Goal: Information Seeking & Learning: Learn about a topic

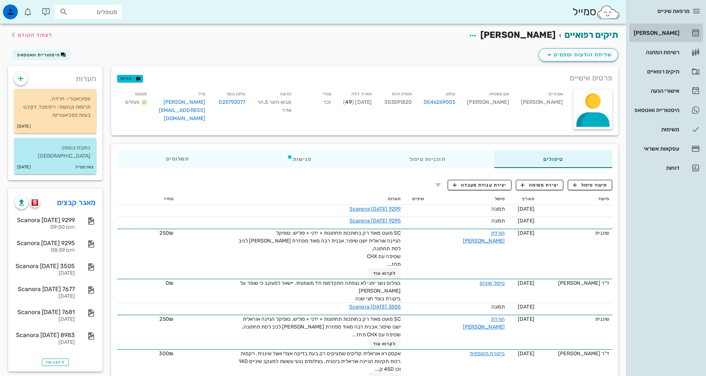
click at [668, 35] on div "[PERSON_NAME]" at bounding box center [656, 33] width 47 height 6
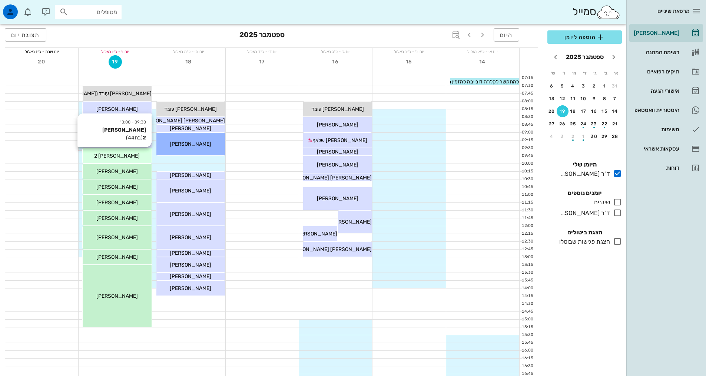
click at [135, 159] on div "[PERSON_NAME] 2" at bounding box center [117, 156] width 69 height 8
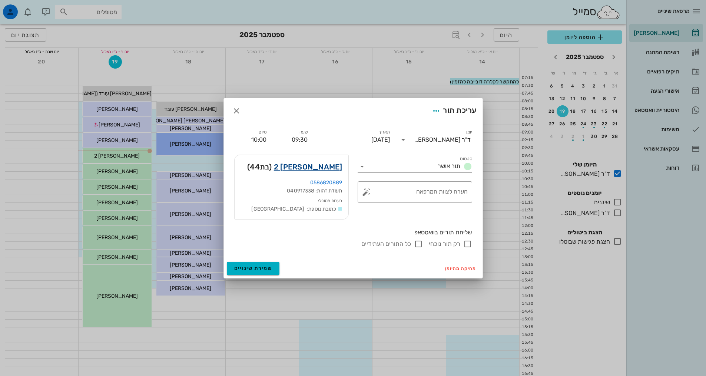
click at [331, 169] on link "[PERSON_NAME] 2" at bounding box center [308, 167] width 69 height 12
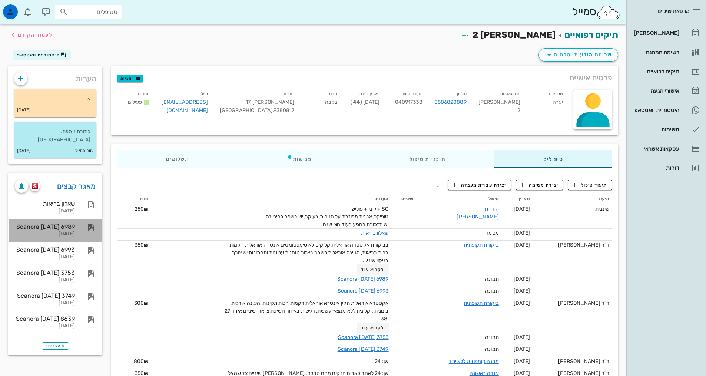
click at [60, 223] on div "Scanora [DATE] 6989" at bounding box center [45, 226] width 60 height 7
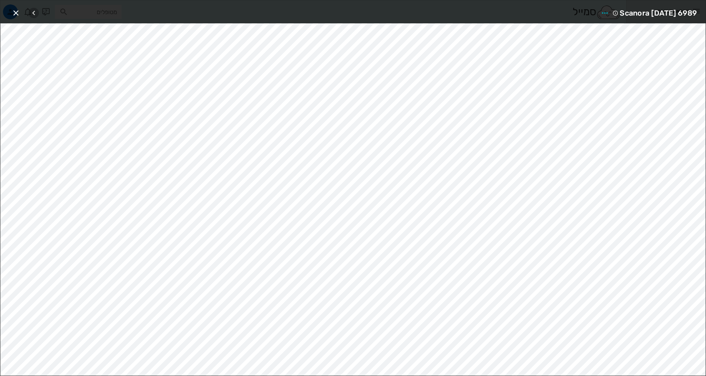
click at [33, 15] on icon "button" at bounding box center [33, 13] width 9 height 9
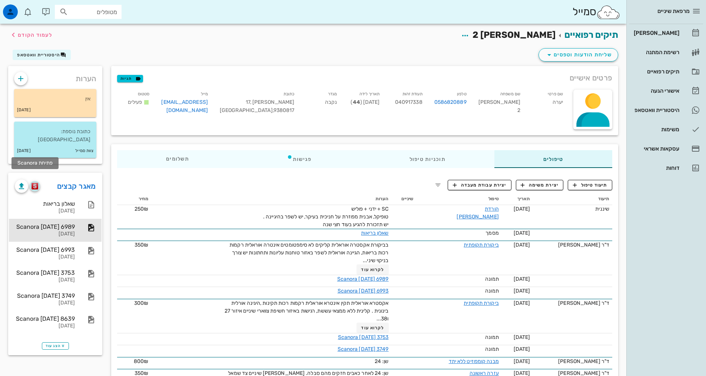
click at [37, 183] on img "button" at bounding box center [35, 186] width 7 height 7
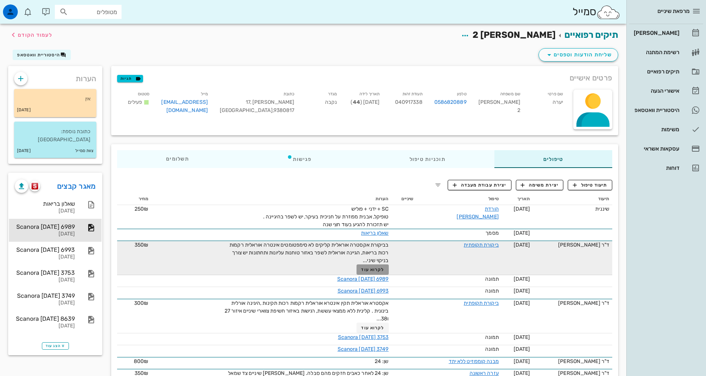
click at [376, 270] on span "לקרוא עוד" at bounding box center [372, 269] width 23 height 5
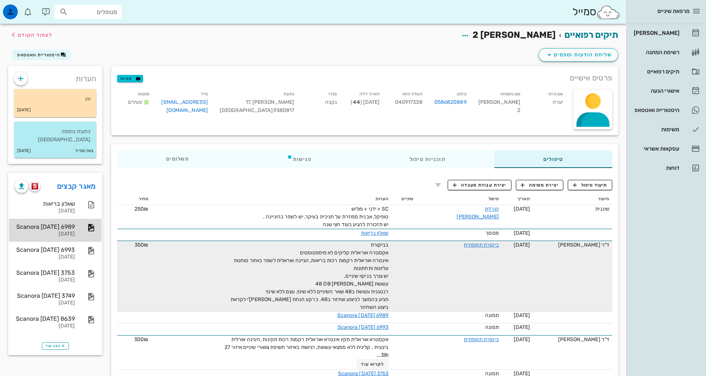
click at [67, 223] on div "Scanora [DATE] 6989" at bounding box center [45, 226] width 60 height 7
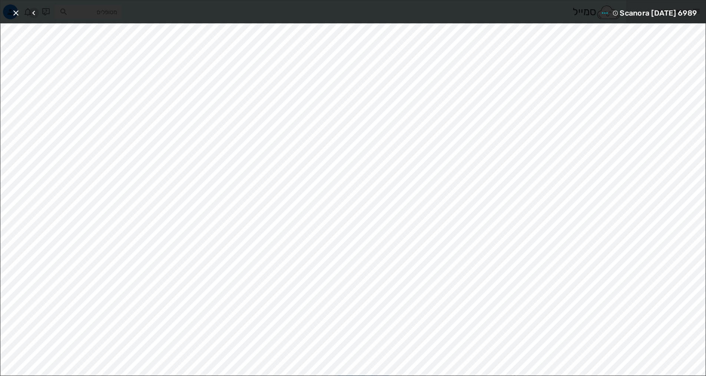
click at [35, 13] on icon "button" at bounding box center [33, 13] width 9 height 9
click at [14, 11] on icon "button" at bounding box center [15, 13] width 9 height 9
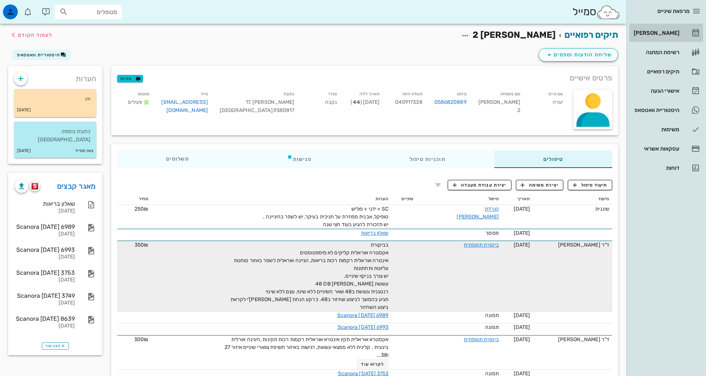
click at [658, 32] on div "[PERSON_NAME]" at bounding box center [656, 33] width 47 height 6
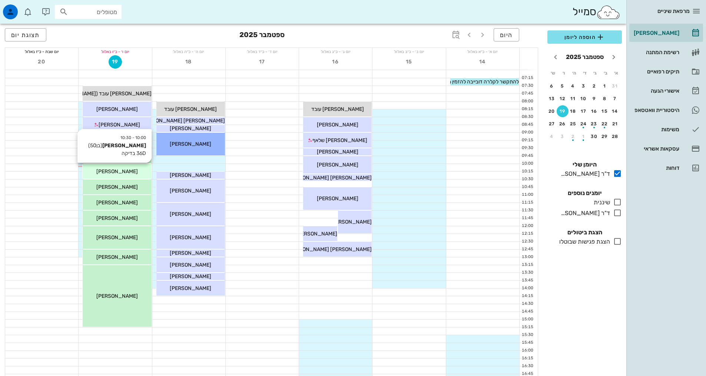
click at [137, 174] on div "[PERSON_NAME]" at bounding box center [117, 172] width 69 height 8
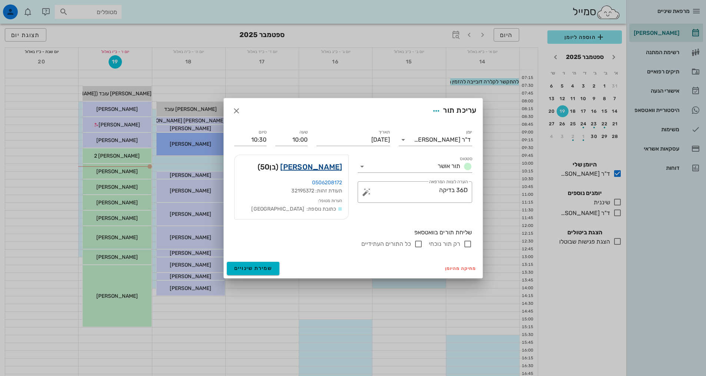
click at [322, 171] on link "[PERSON_NAME]" at bounding box center [311, 167] width 62 height 12
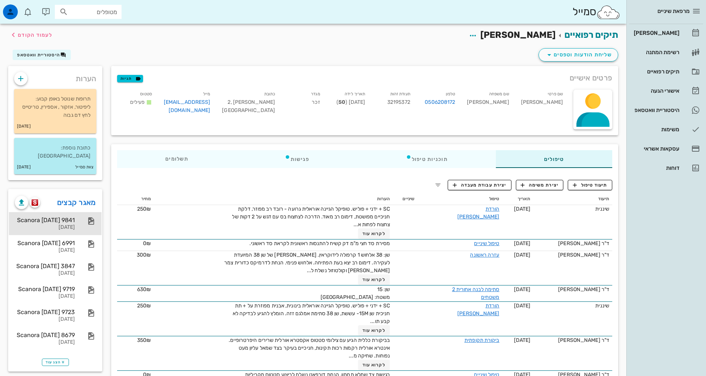
click at [67, 217] on div "Scanora [DATE] 9841" at bounding box center [45, 220] width 60 height 7
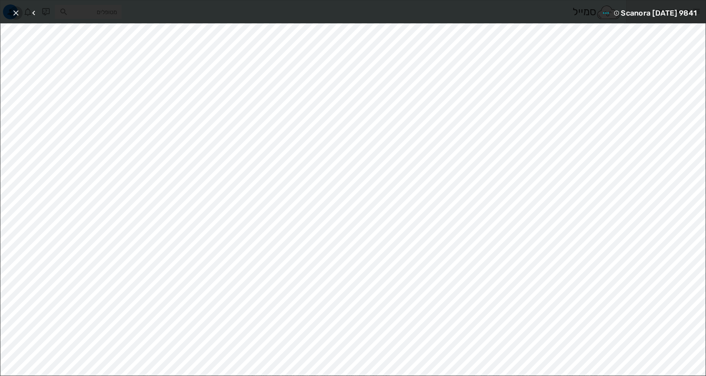
click at [17, 13] on icon "button" at bounding box center [15, 13] width 9 height 9
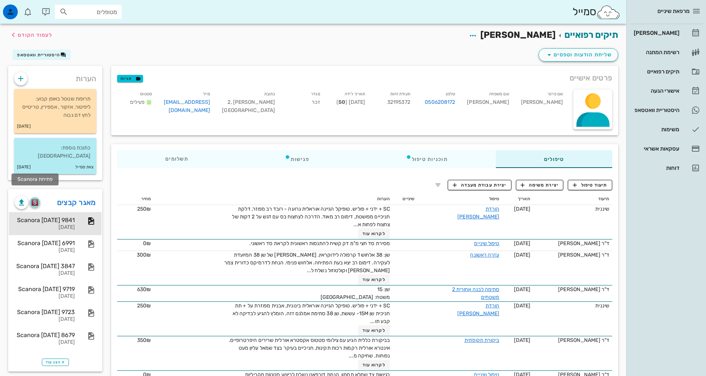
click at [36, 199] on img "button" at bounding box center [35, 202] width 7 height 7
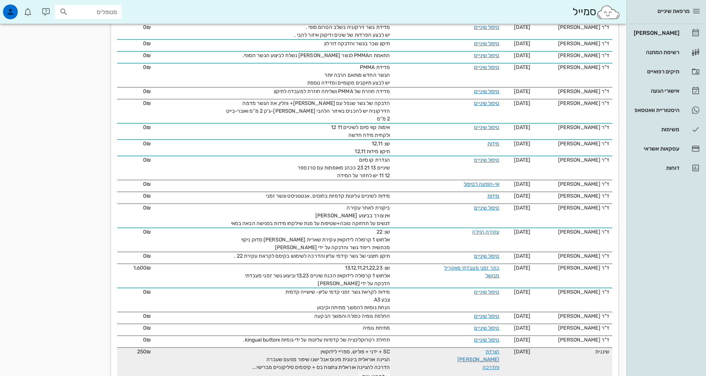
scroll to position [890, 0]
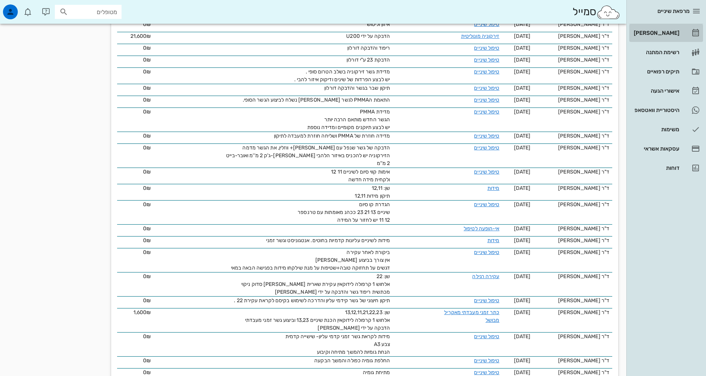
click at [677, 32] on div "[PERSON_NAME]" at bounding box center [656, 33] width 47 height 6
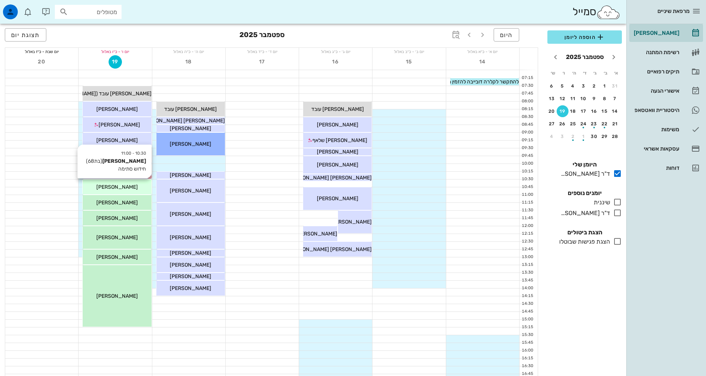
click at [132, 190] on div "[PERSON_NAME]" at bounding box center [117, 187] width 69 height 8
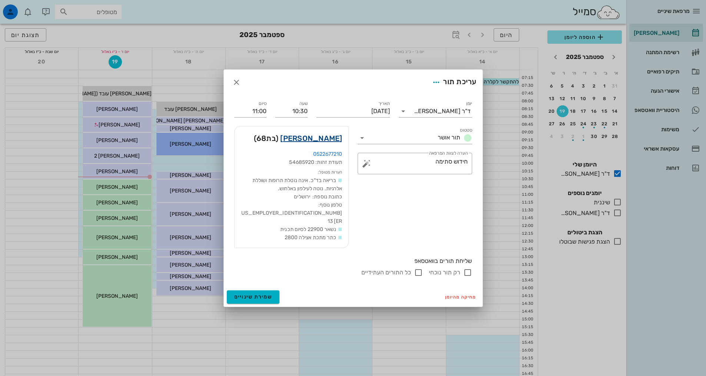
click at [326, 144] on link "[PERSON_NAME]" at bounding box center [311, 138] width 62 height 12
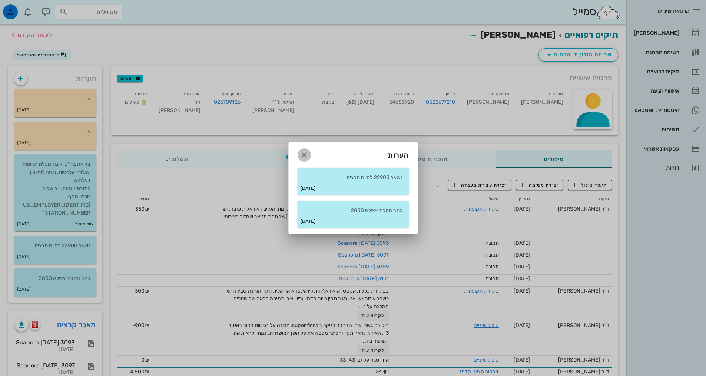
click at [304, 155] on icon "button" at bounding box center [304, 155] width 9 height 9
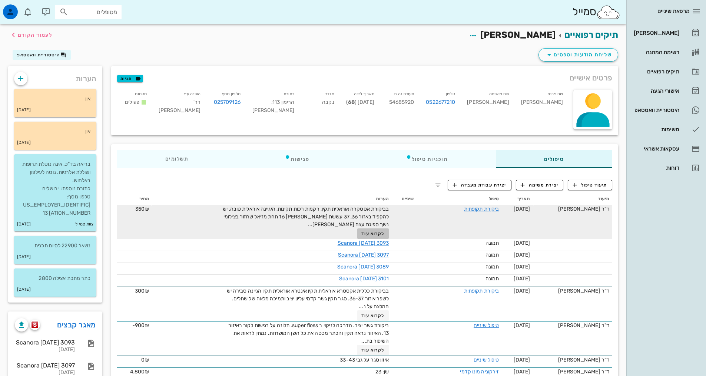
click at [363, 231] on span "לקרוא עוד" at bounding box center [373, 233] width 23 height 5
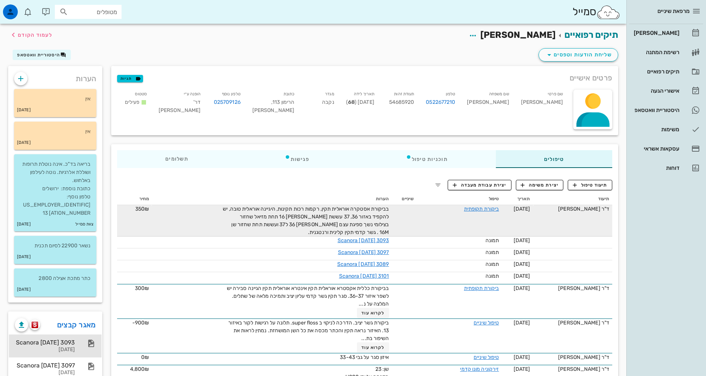
click at [68, 339] on div "Scanora [DATE] 3093" at bounding box center [45, 342] width 60 height 7
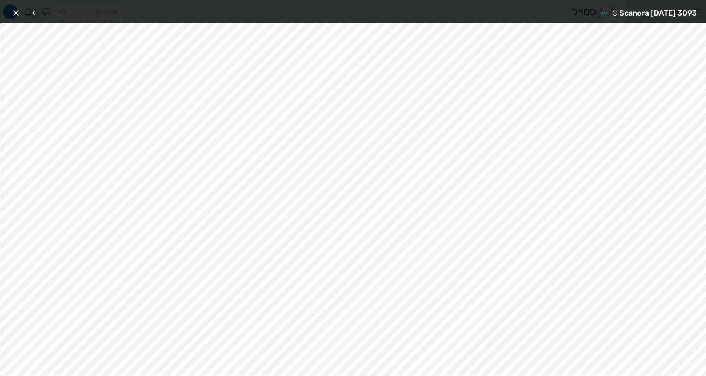
click at [31, 14] on icon "button" at bounding box center [33, 13] width 9 height 9
click at [15, 13] on icon "button" at bounding box center [15, 13] width 9 height 9
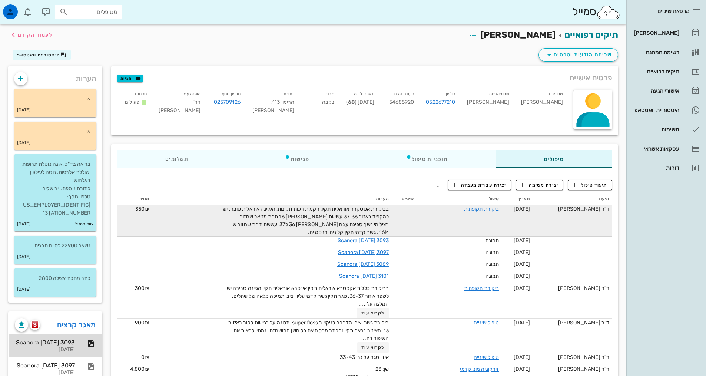
click at [59, 339] on div "Scanora [DATE] 3093" at bounding box center [45, 342] width 60 height 7
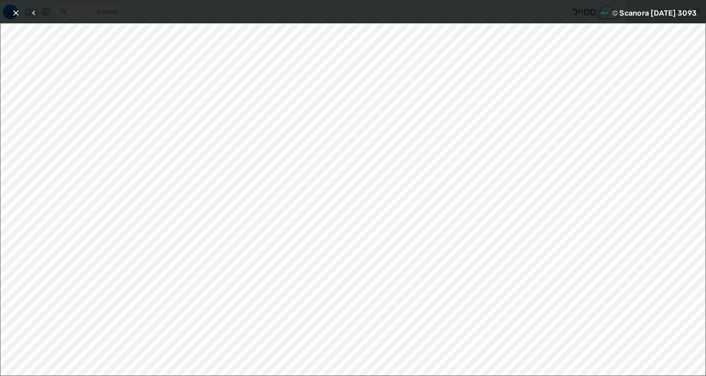
click at [34, 15] on icon "button" at bounding box center [33, 13] width 9 height 9
drag, startPoint x: 17, startPoint y: 12, endPoint x: 32, endPoint y: 14, distance: 15.3
click at [19, 12] on icon "button" at bounding box center [15, 13] width 9 height 9
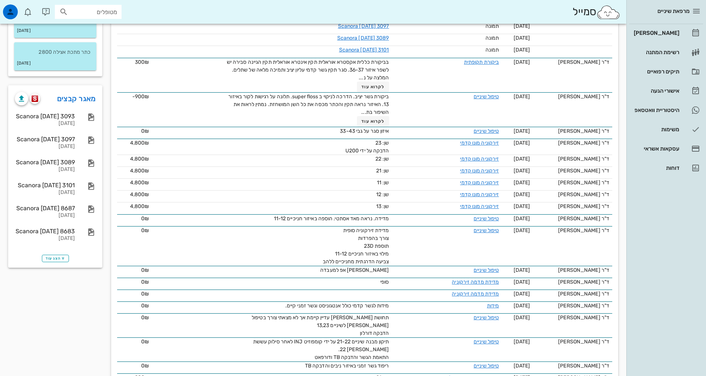
scroll to position [138, 0]
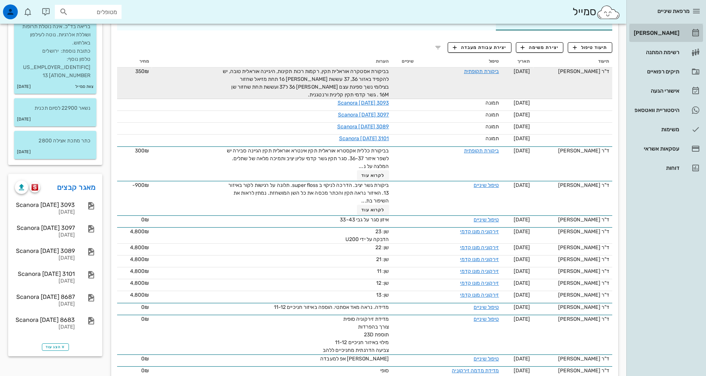
click at [662, 31] on div "[PERSON_NAME]" at bounding box center [656, 33] width 47 height 6
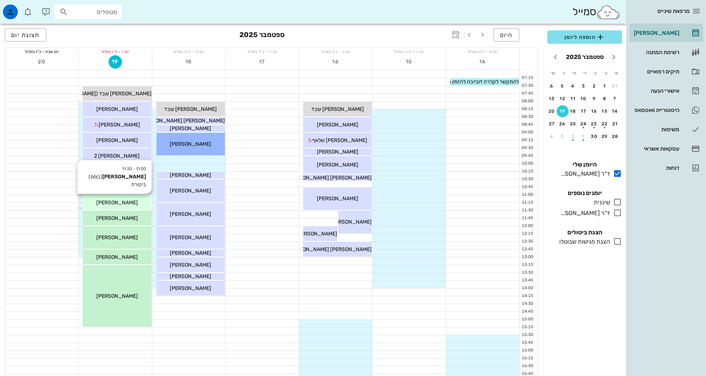
click at [134, 199] on div "[PERSON_NAME]" at bounding box center [117, 203] width 69 height 8
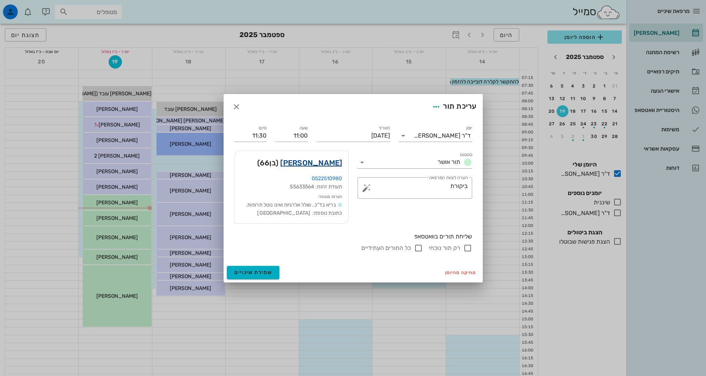
click at [322, 162] on link "[PERSON_NAME]" at bounding box center [311, 163] width 62 height 12
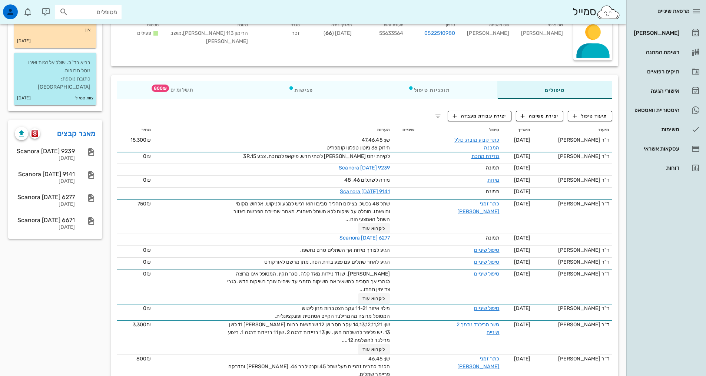
scroll to position [74, 0]
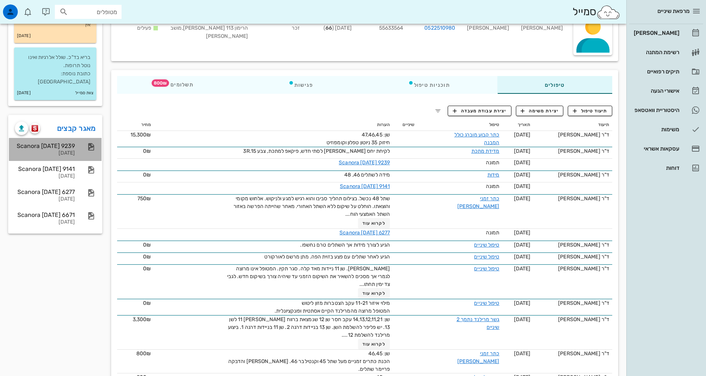
click at [53, 142] on div "Scanora [DATE] 9239" at bounding box center [45, 145] width 60 height 7
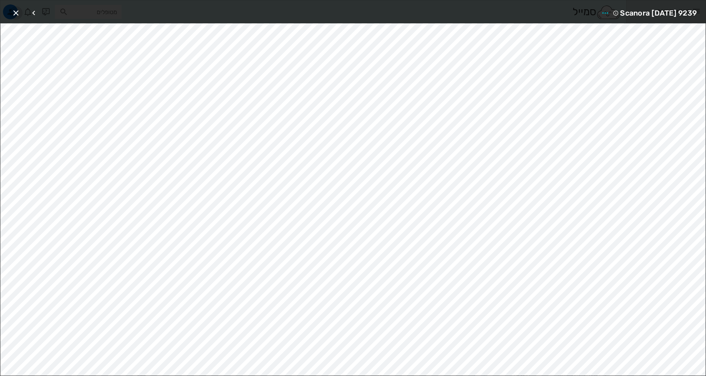
click at [15, 11] on icon "button" at bounding box center [15, 13] width 9 height 9
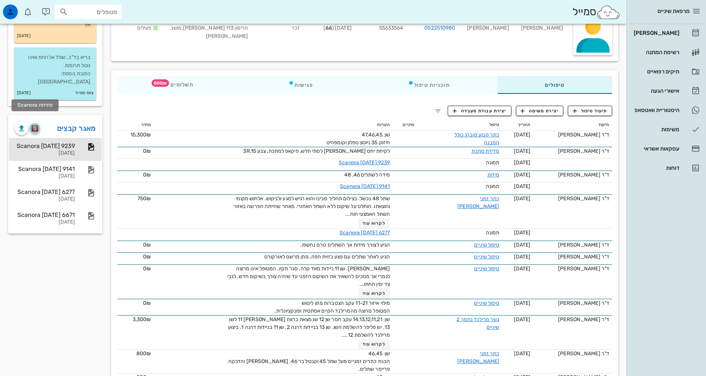
click at [37, 125] on img "button" at bounding box center [35, 128] width 7 height 7
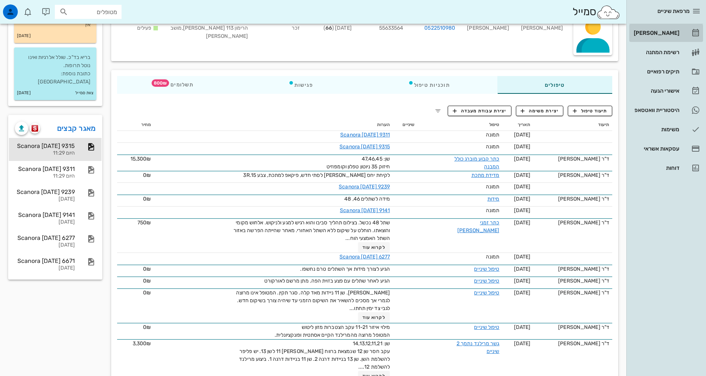
click at [656, 35] on div "[PERSON_NAME]" at bounding box center [656, 33] width 47 height 6
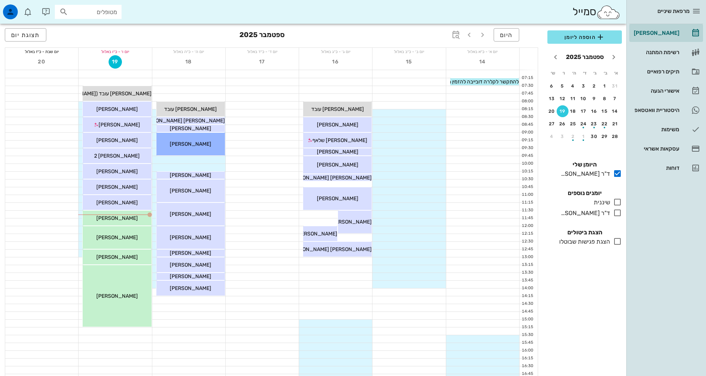
click at [114, 14] on input "מטופלים" at bounding box center [93, 12] width 47 height 10
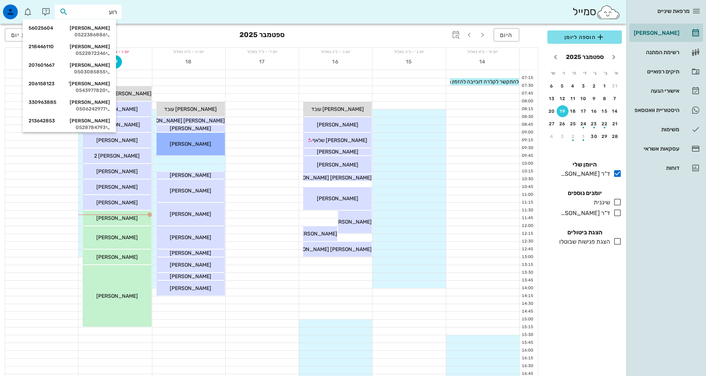
type input "[PERSON_NAME]"
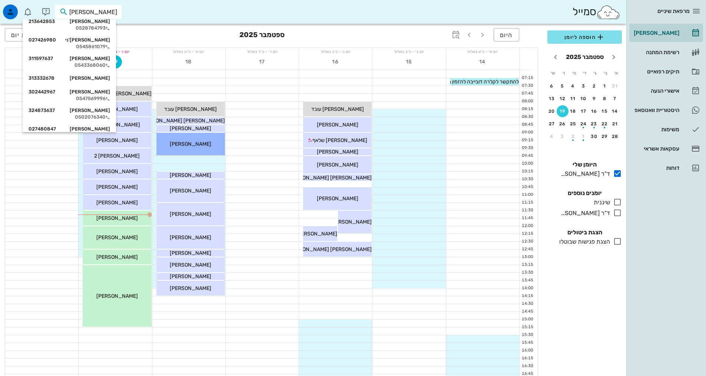
scroll to position [111, 0]
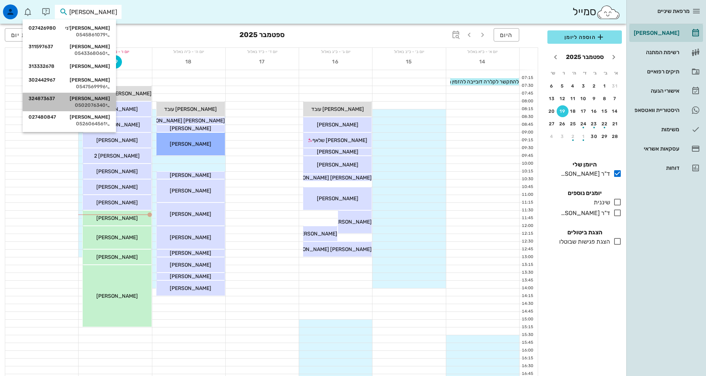
click at [102, 100] on div "[PERSON_NAME] 324873637" at bounding box center [70, 99] width 82 height 6
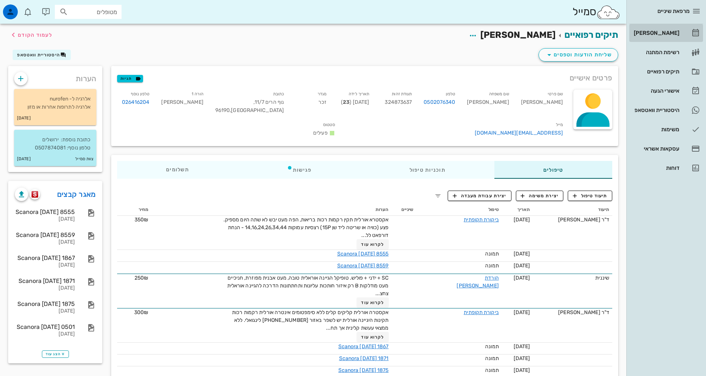
click at [658, 33] on div "[PERSON_NAME]" at bounding box center [656, 33] width 47 height 6
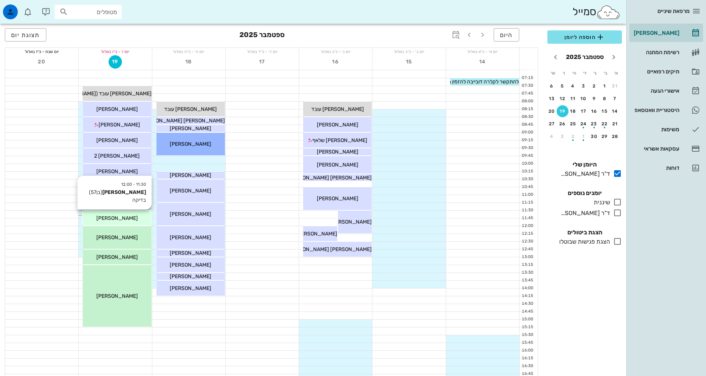
click at [111, 221] on span "[PERSON_NAME]" at bounding box center [117, 218] width 42 height 6
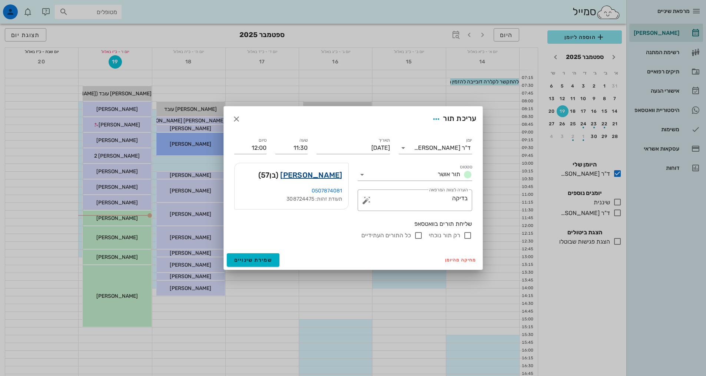
click at [313, 177] on link "[PERSON_NAME]" at bounding box center [311, 175] width 62 height 12
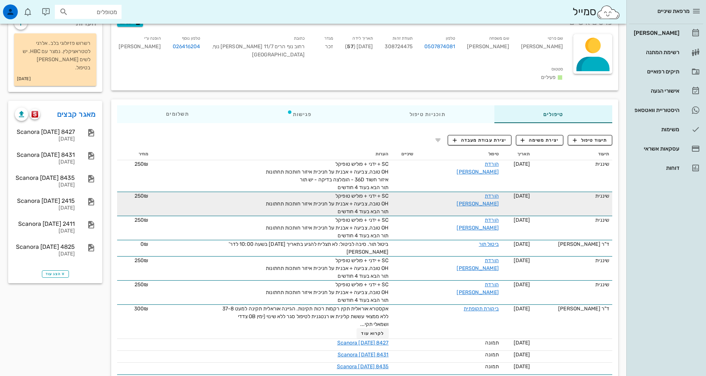
scroll to position [74, 0]
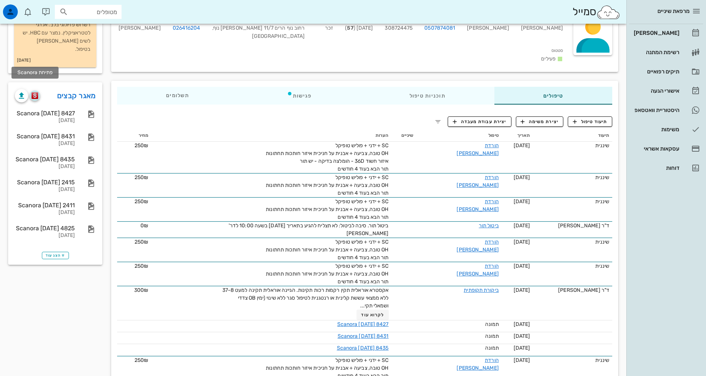
click at [34, 92] on img "button" at bounding box center [35, 95] width 7 height 7
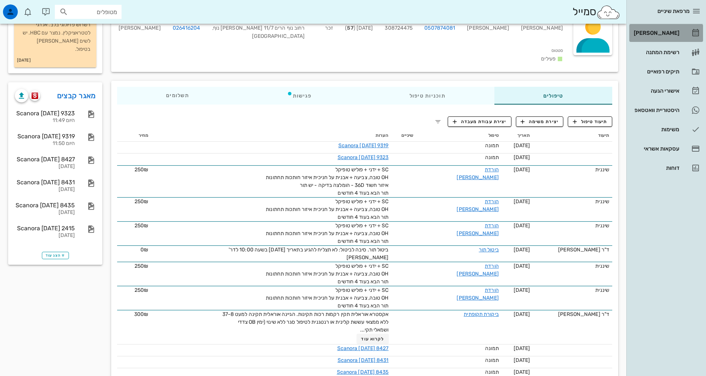
click at [668, 32] on div "[PERSON_NAME]" at bounding box center [656, 33] width 47 height 6
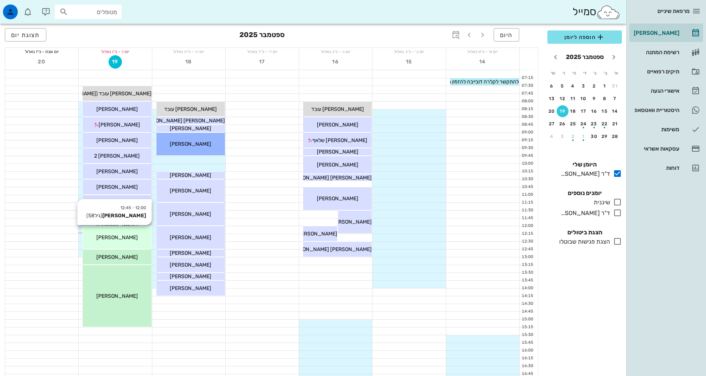
click at [138, 237] on div "[PERSON_NAME]" at bounding box center [117, 238] width 69 height 8
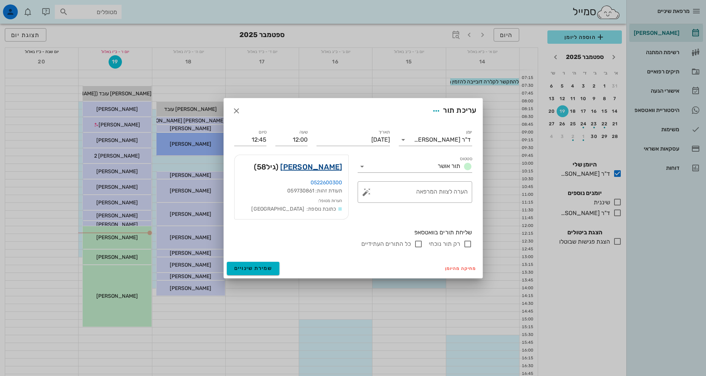
click at [320, 169] on link "[PERSON_NAME]" at bounding box center [311, 167] width 62 height 12
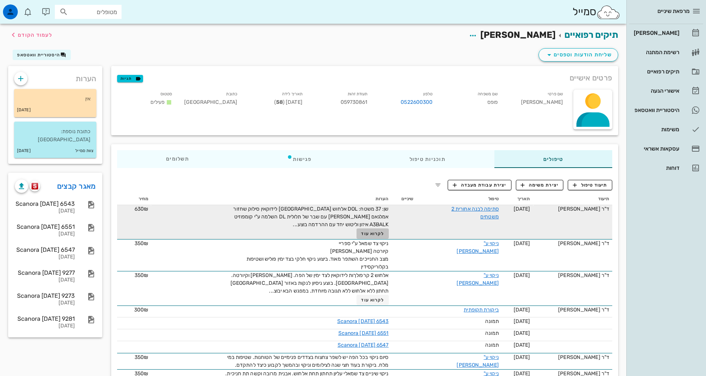
click at [369, 234] on span "לקרוא עוד" at bounding box center [372, 233] width 23 height 5
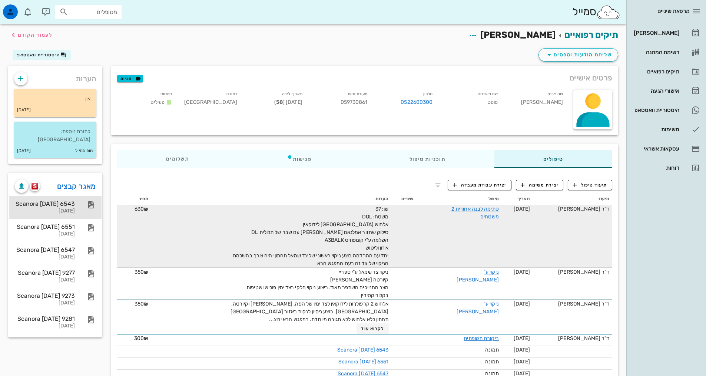
click at [69, 200] on div "Scanora [DATE] 6543" at bounding box center [45, 203] width 60 height 7
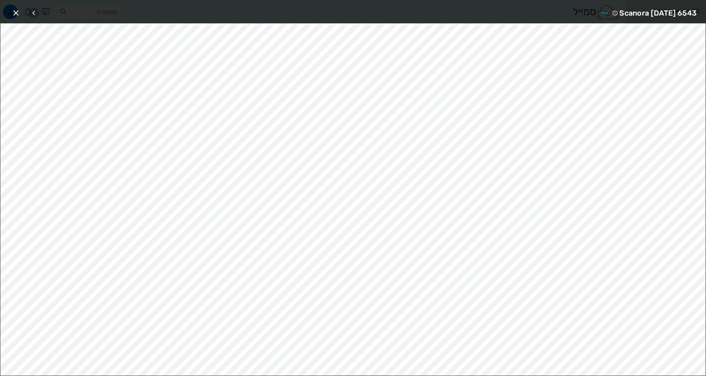
click at [34, 14] on icon "button" at bounding box center [33, 13] width 9 height 9
click at [17, 15] on icon "button" at bounding box center [15, 13] width 9 height 9
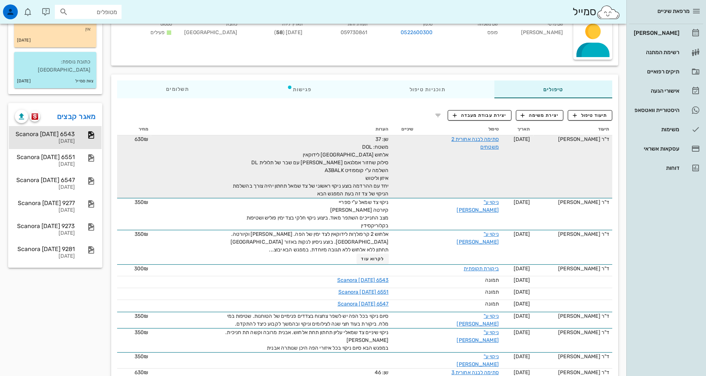
scroll to position [74, 0]
